Goal: Navigation & Orientation: Go to known website

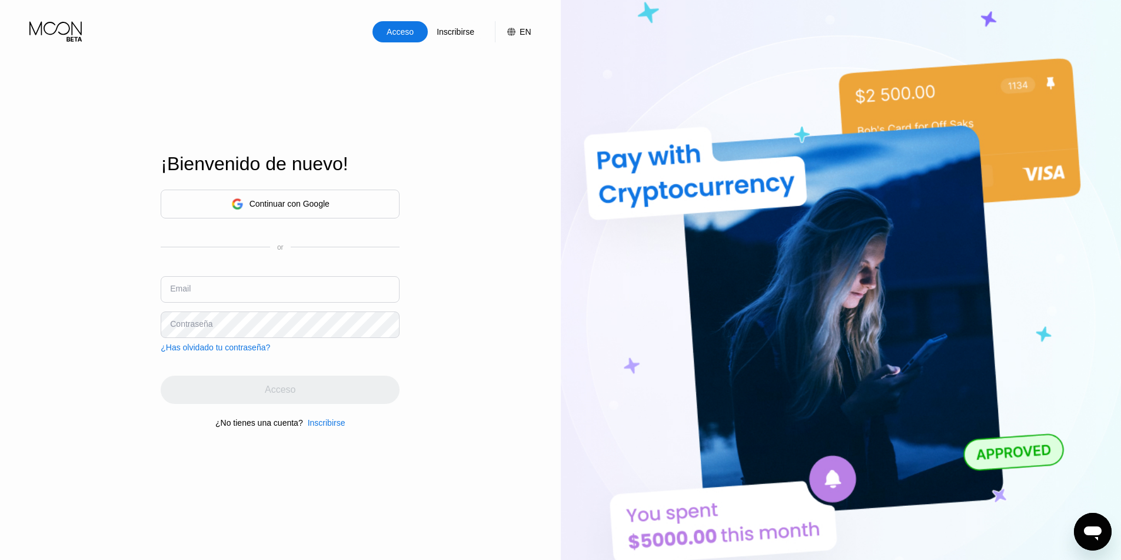
click at [275, 199] on div "Continuar con Google" at bounding box center [290, 203] width 80 height 9
